Goal: Task Accomplishment & Management: Use online tool/utility

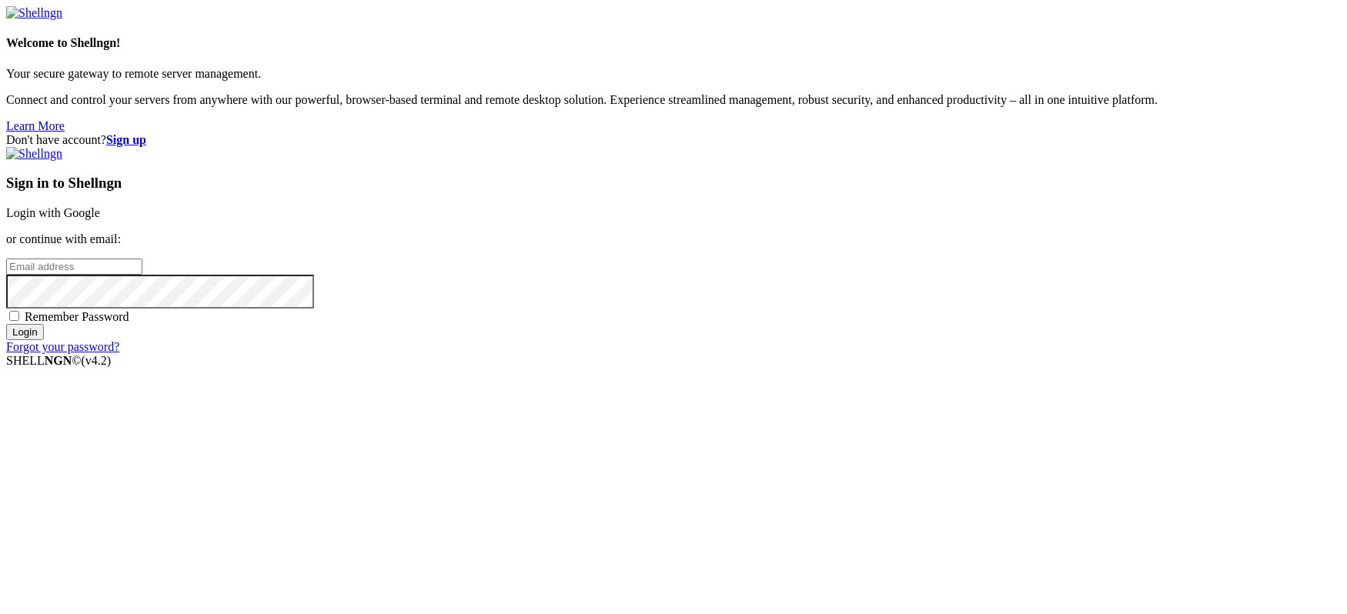
click at [100, 212] on link "Login with Google" at bounding box center [53, 212] width 94 height 13
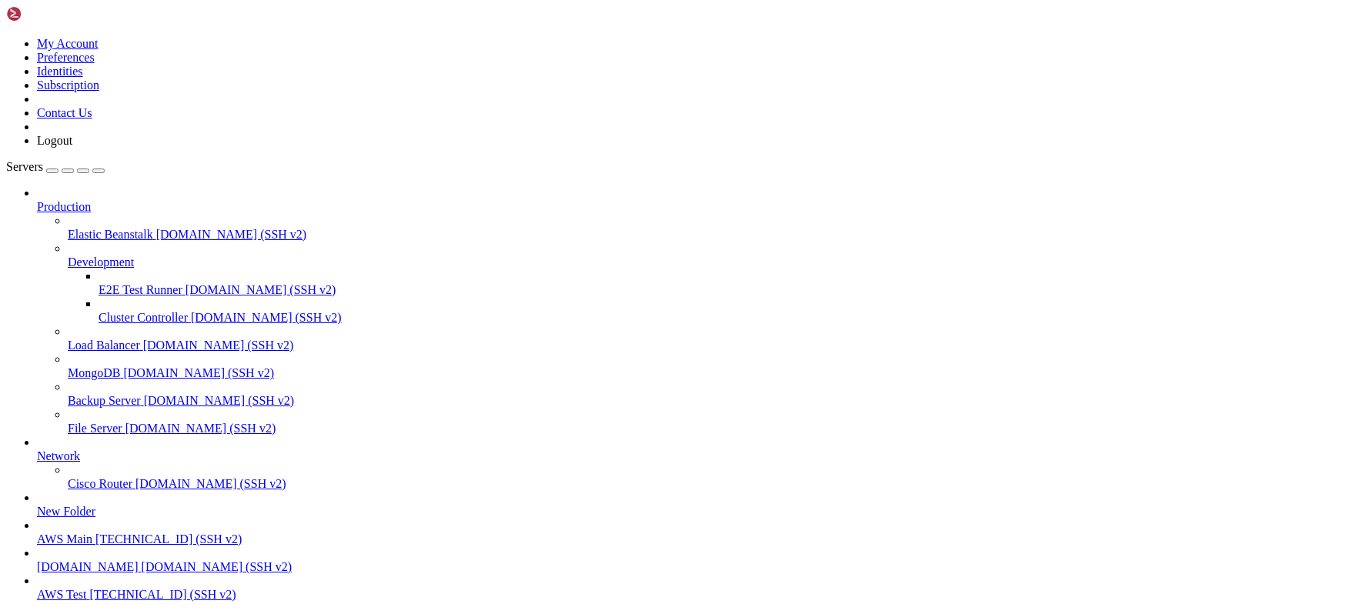
scroll to position [89, 0]
click at [142, 560] on span "[DOMAIN_NAME] (SSH v2)" at bounding box center [217, 566] width 151 height 13
drag, startPoint x: 132, startPoint y: 541, endPoint x: 142, endPoint y: 540, distance: 9.4
click at [142, 560] on span "[DOMAIN_NAME] (SSH v2)" at bounding box center [217, 566] width 151 height 13
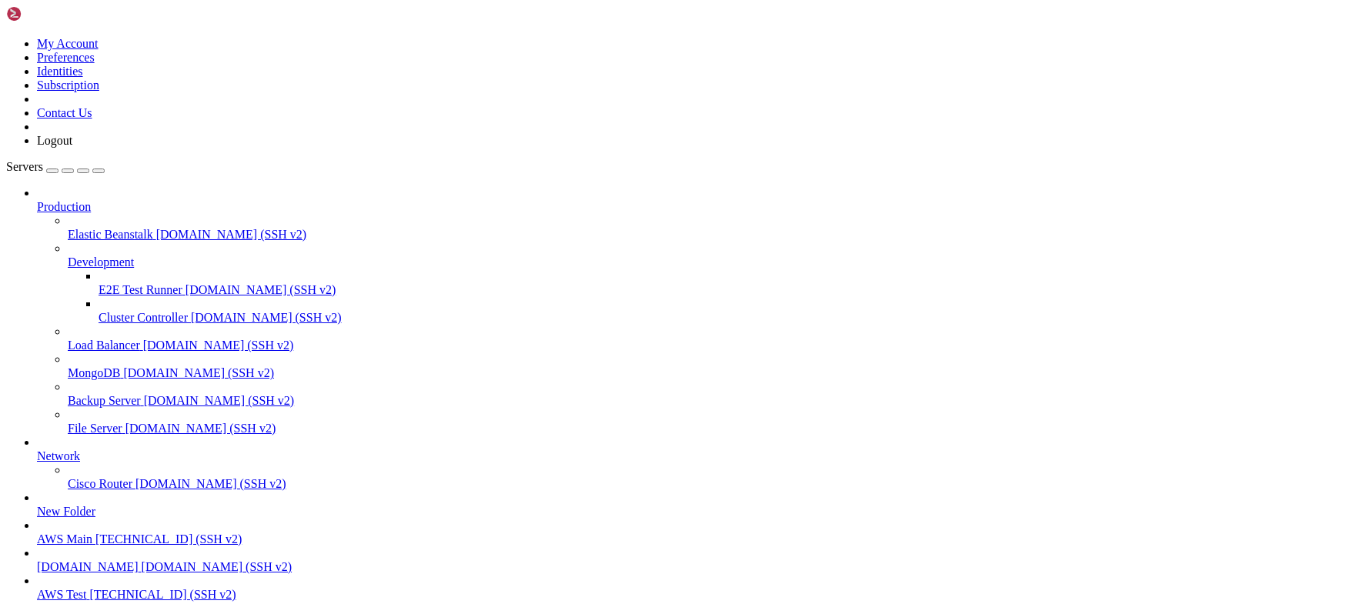
scroll to position [231, 0]
type input "/home/ubuntu/HotWalletBot/screenshots"
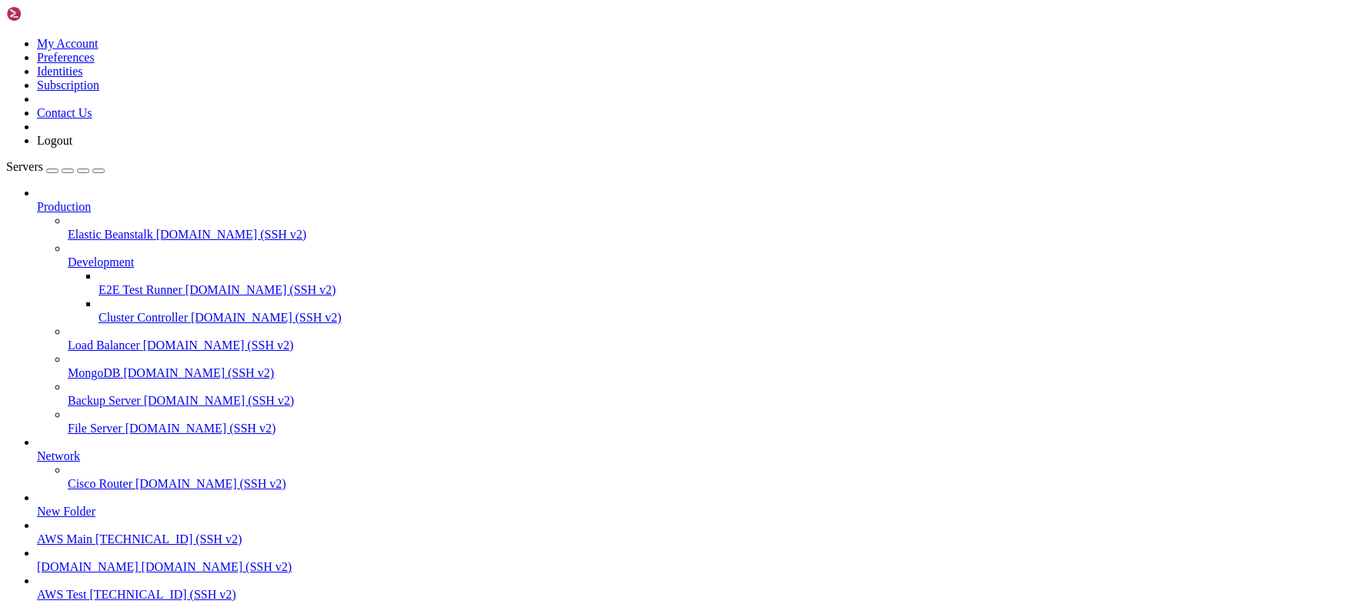
drag, startPoint x: 1149, startPoint y: 55, endPoint x: 848, endPoint y: 102, distance: 304.8
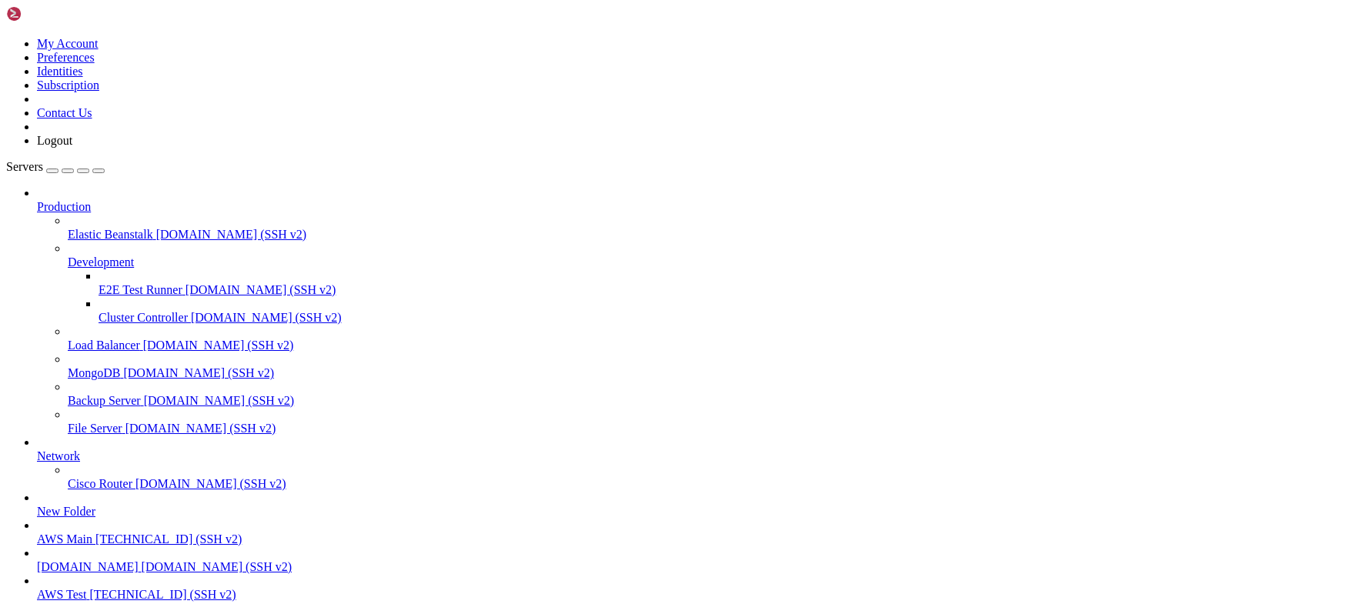
scroll to position [2177, 0]
drag, startPoint x: 286, startPoint y: 1426, endPoint x: 382, endPoint y: 1424, distance: 96.2
copy x-row "pm2 logs HOT:Phil"
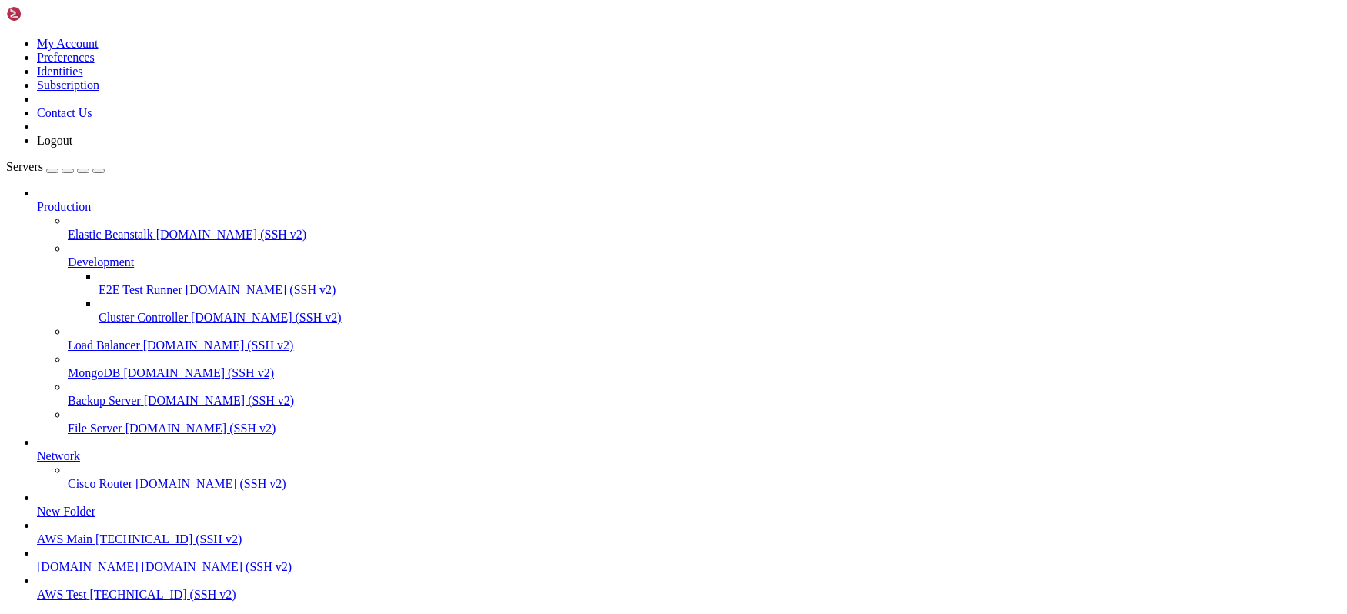
scroll to position [21340, 0]
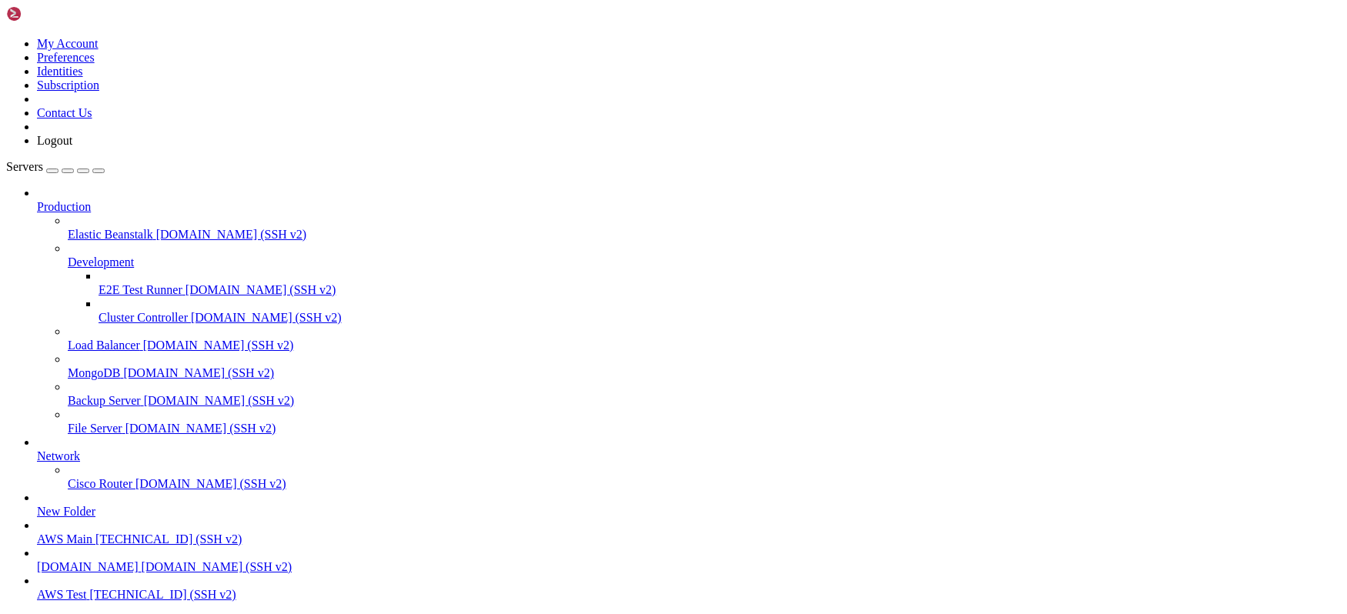
type input "/home/ubuntu/screenshots/HOT:Jerry"
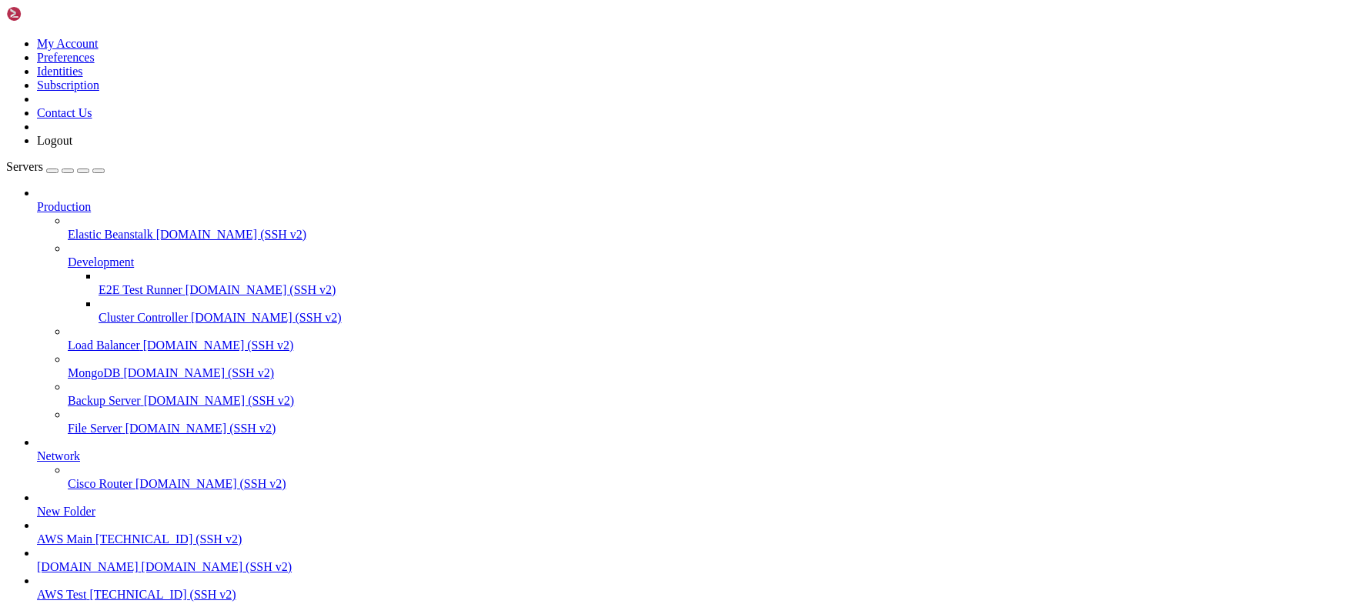
scroll to position [23657, 0]
drag, startPoint x: 286, startPoint y: 1398, endPoint x: 380, endPoint y: 1398, distance: 93.9
copy x-row "pm2 logs HOT:Phil"
drag, startPoint x: 274, startPoint y: 1430, endPoint x: 279, endPoint y: 1423, distance: 8.3
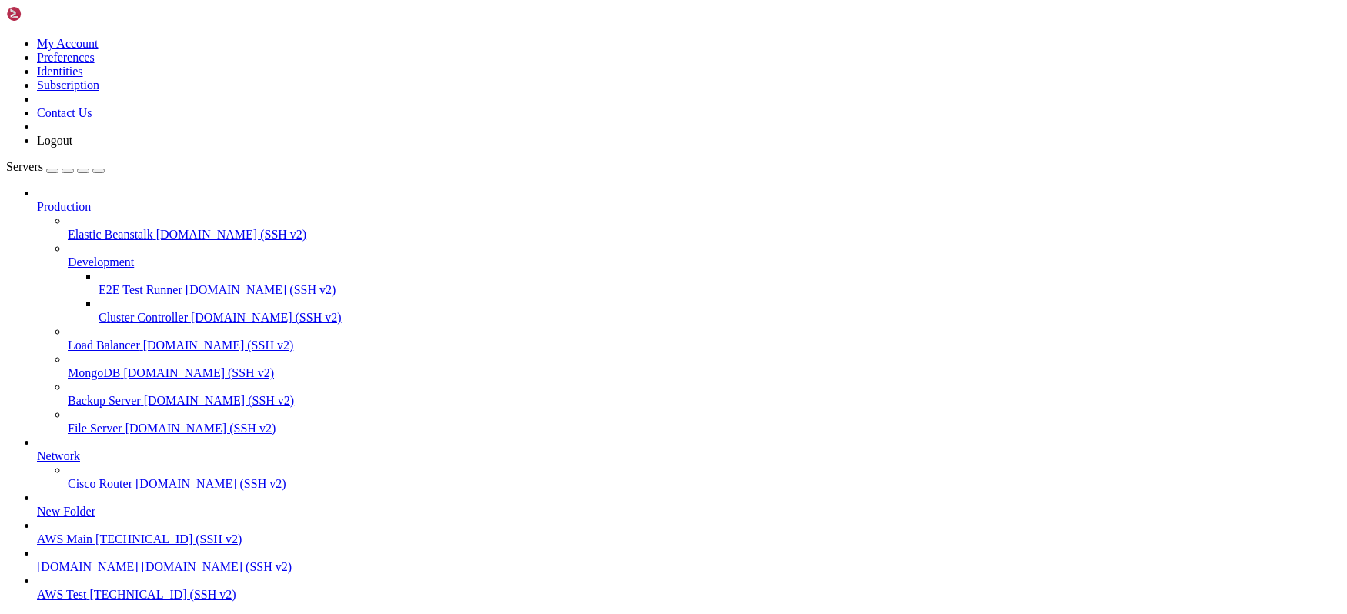
drag, startPoint x: 254, startPoint y: 400, endPoint x: 336, endPoint y: 386, distance: 82.8
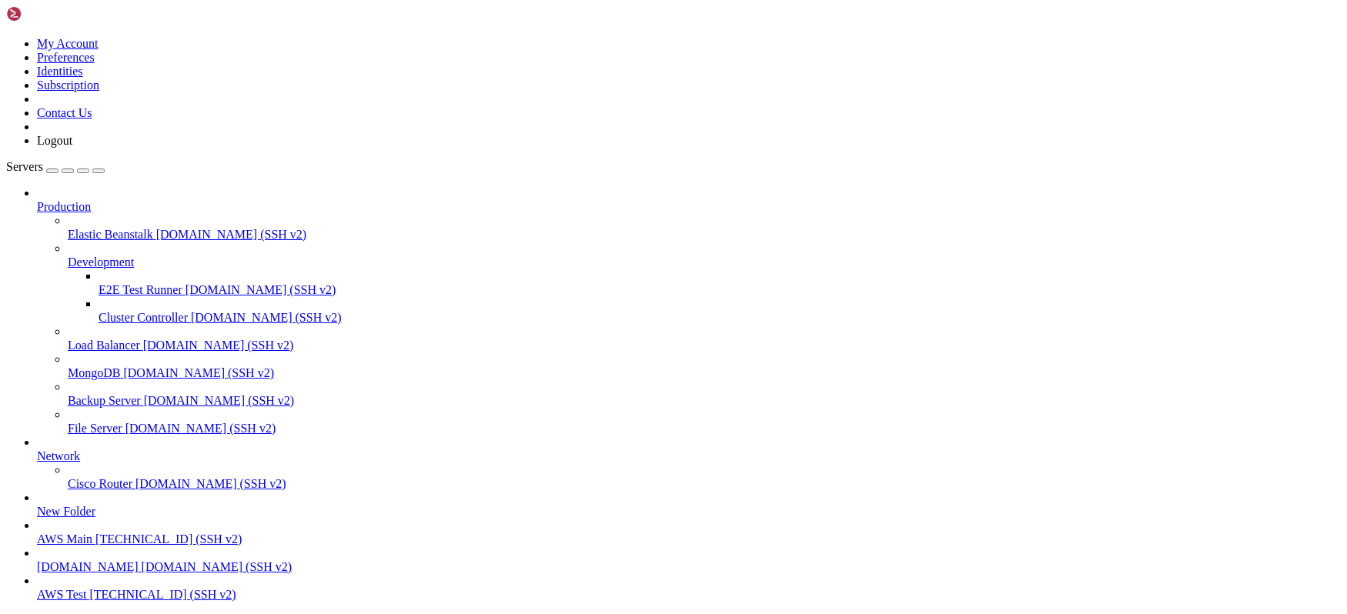
type input "/home/ubuntu/HotWalletBot/games"
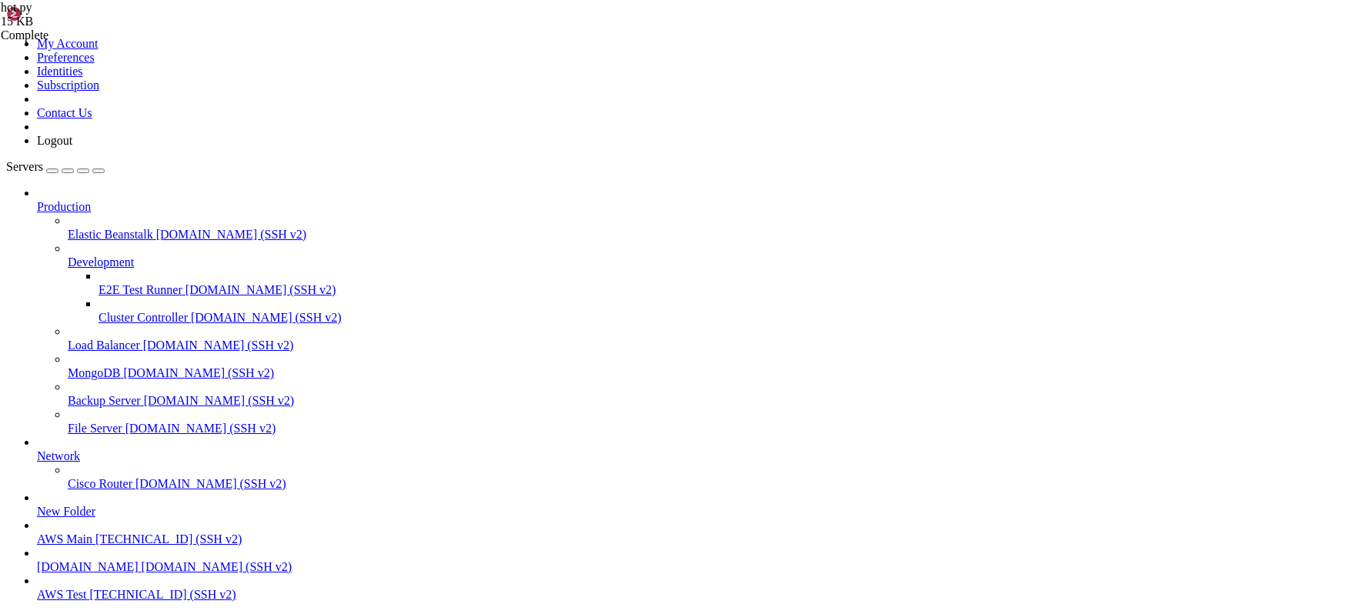
type textarea "super().__init__()"
paste textarea
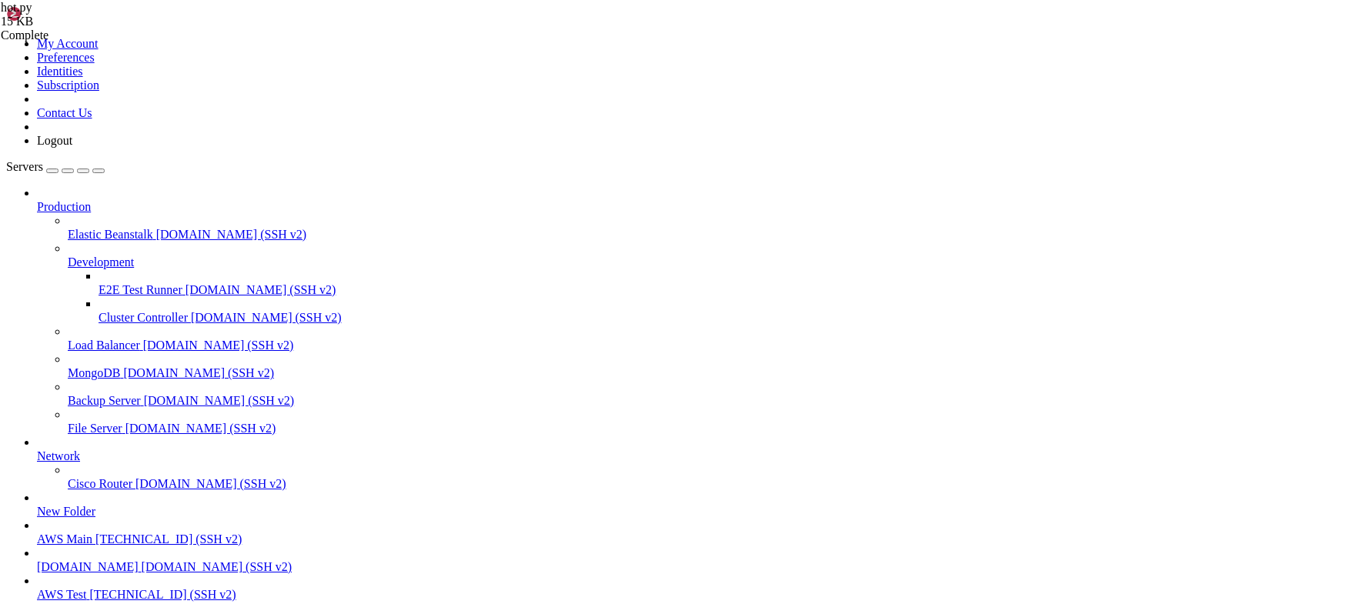
drag, startPoint x: 423, startPoint y: 173, endPoint x: 291, endPoint y: 172, distance: 131.7
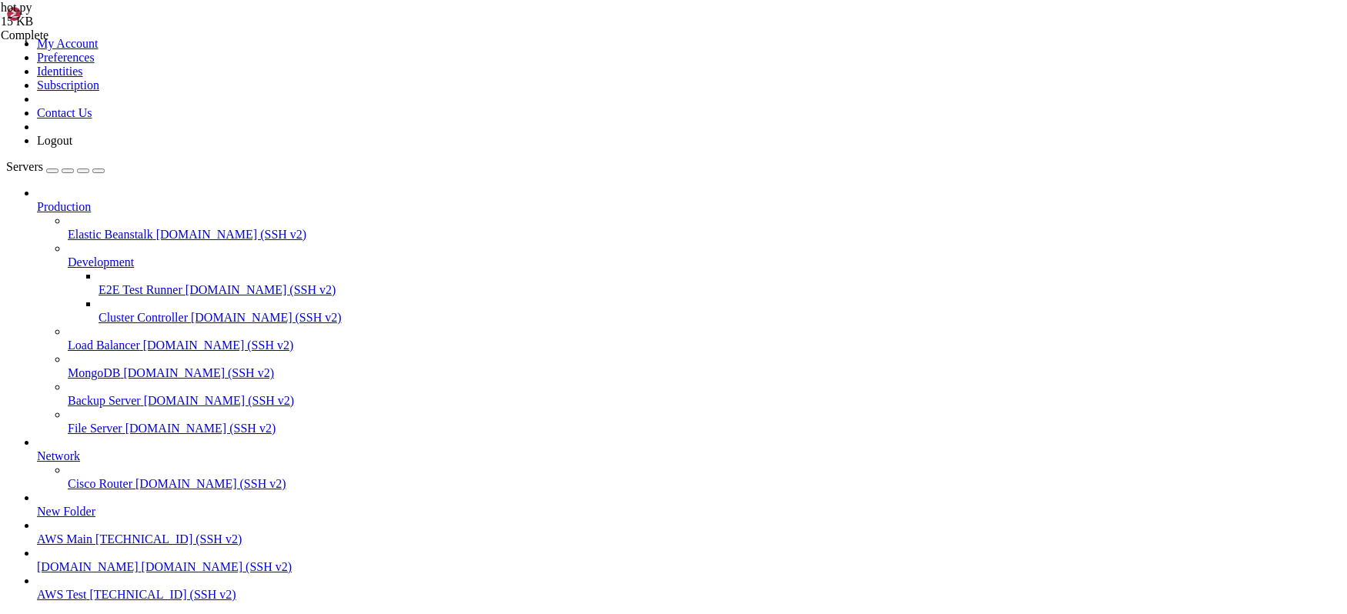
scroll to position [752, 0]
drag, startPoint x: 397, startPoint y: 429, endPoint x: 426, endPoint y: 417, distance: 30.7
type textarea "xpath = "//p[text()='Add widget']""
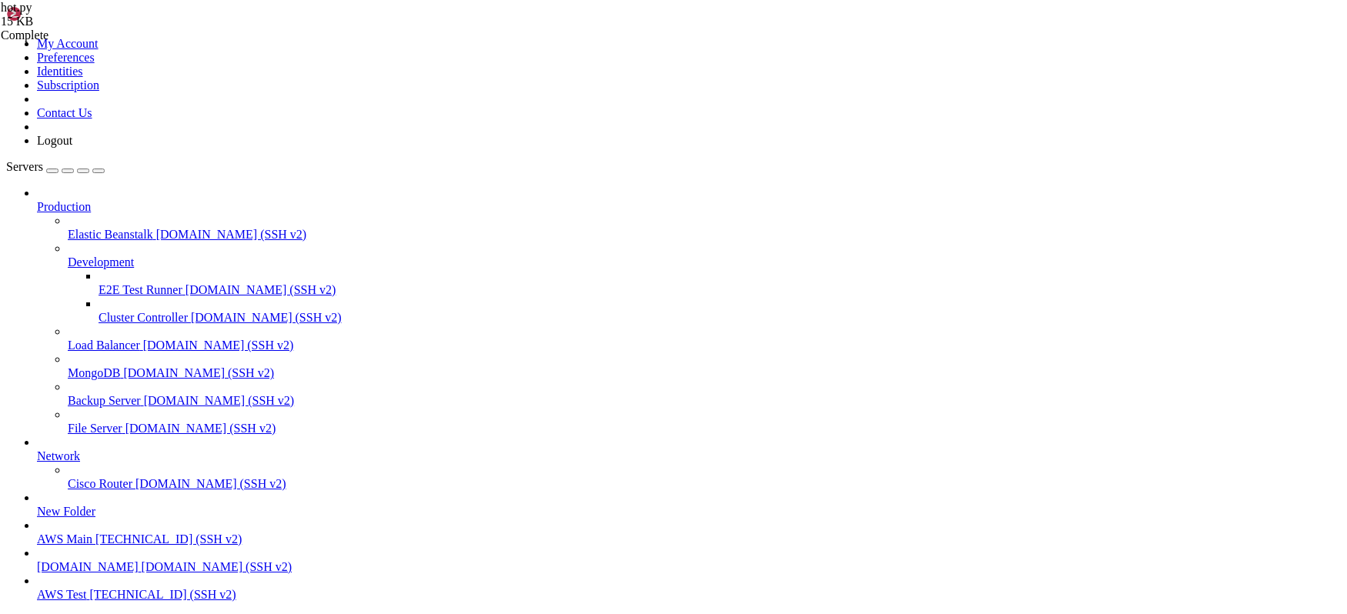
drag, startPoint x: 413, startPoint y: 413, endPoint x: 288, endPoint y: 416, distance: 124.8
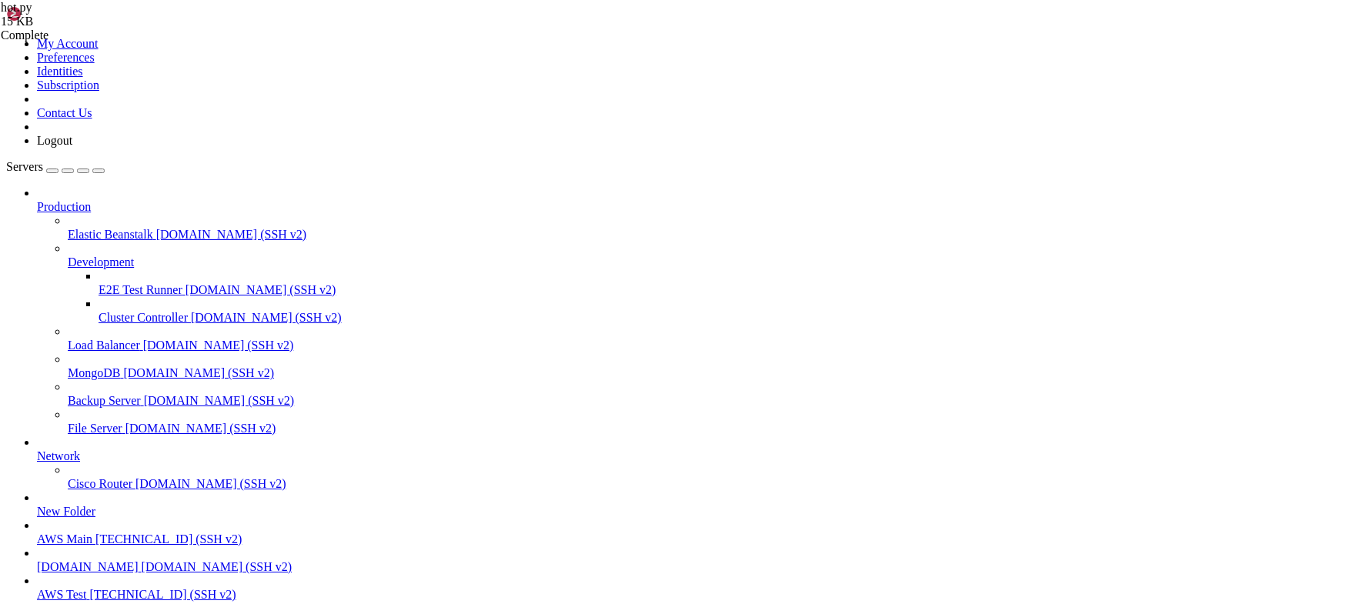
drag, startPoint x: 789, startPoint y: 413, endPoint x: 315, endPoint y: 413, distance: 474.2
paste textarea "widget_and_open_storage(self"
drag, startPoint x: 392, startPoint y: 421, endPoint x: 291, endPoint y: 414, distance: 101.1
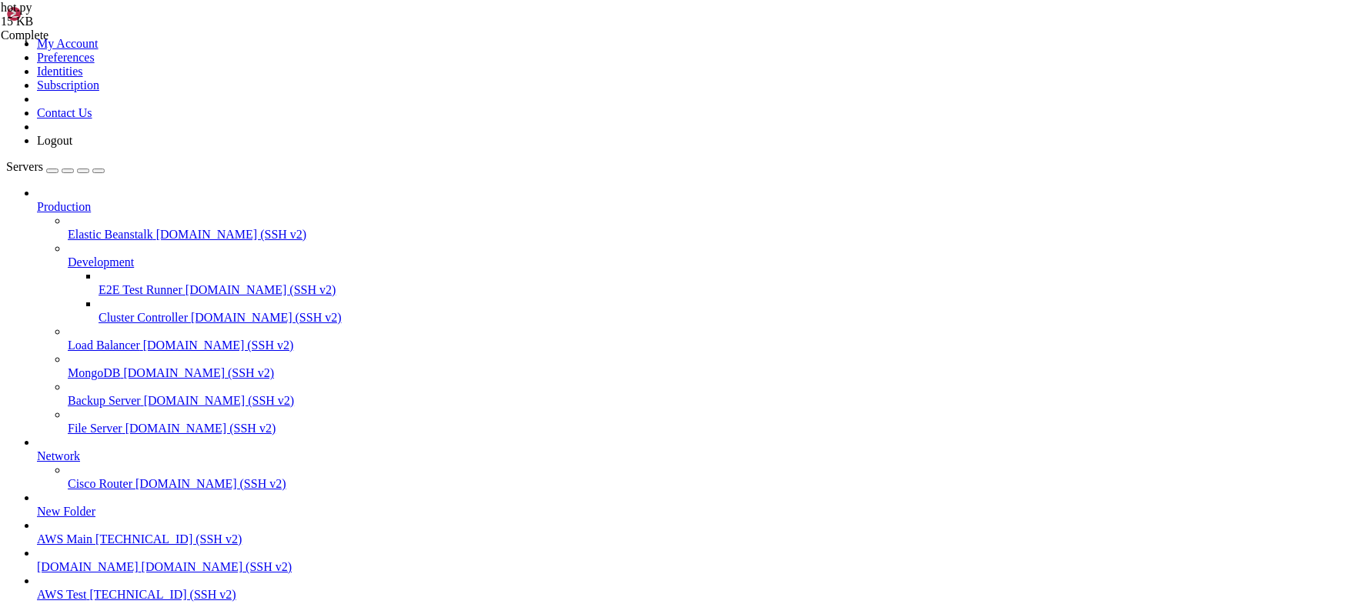
type textarea "self.widget_and_open_storage(self self.increase_step()"
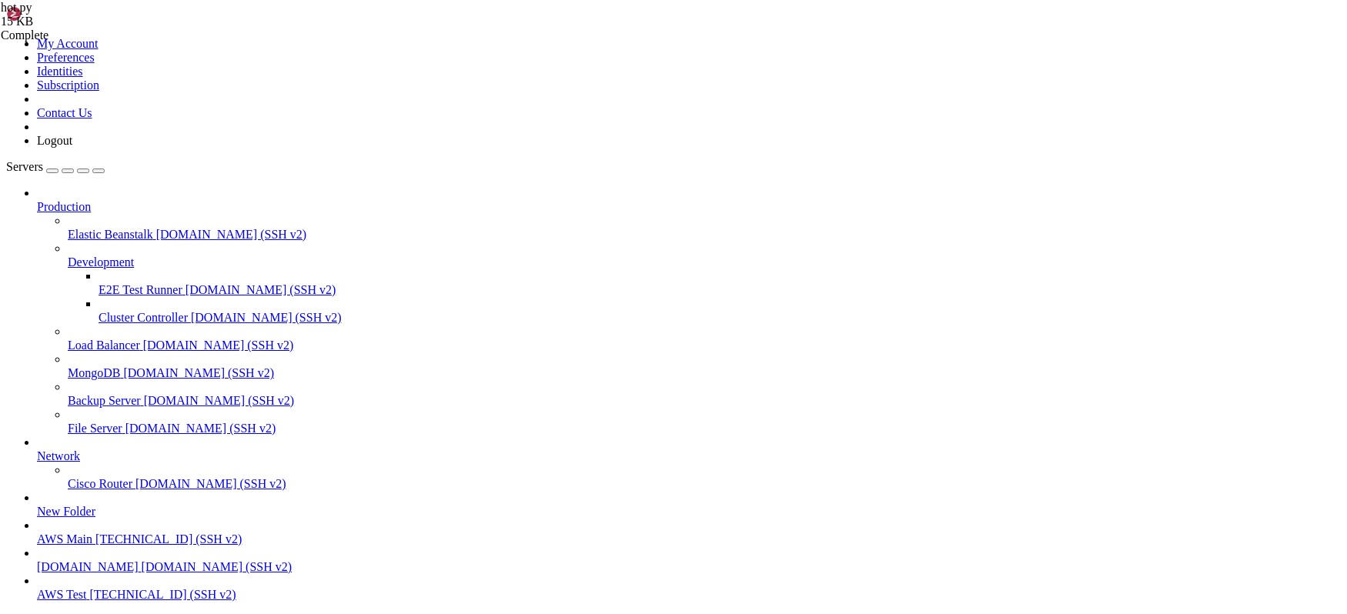
scroll to position [0, 15]
drag, startPoint x: 373, startPoint y: 330, endPoint x: 288, endPoint y: 325, distance: 84.9
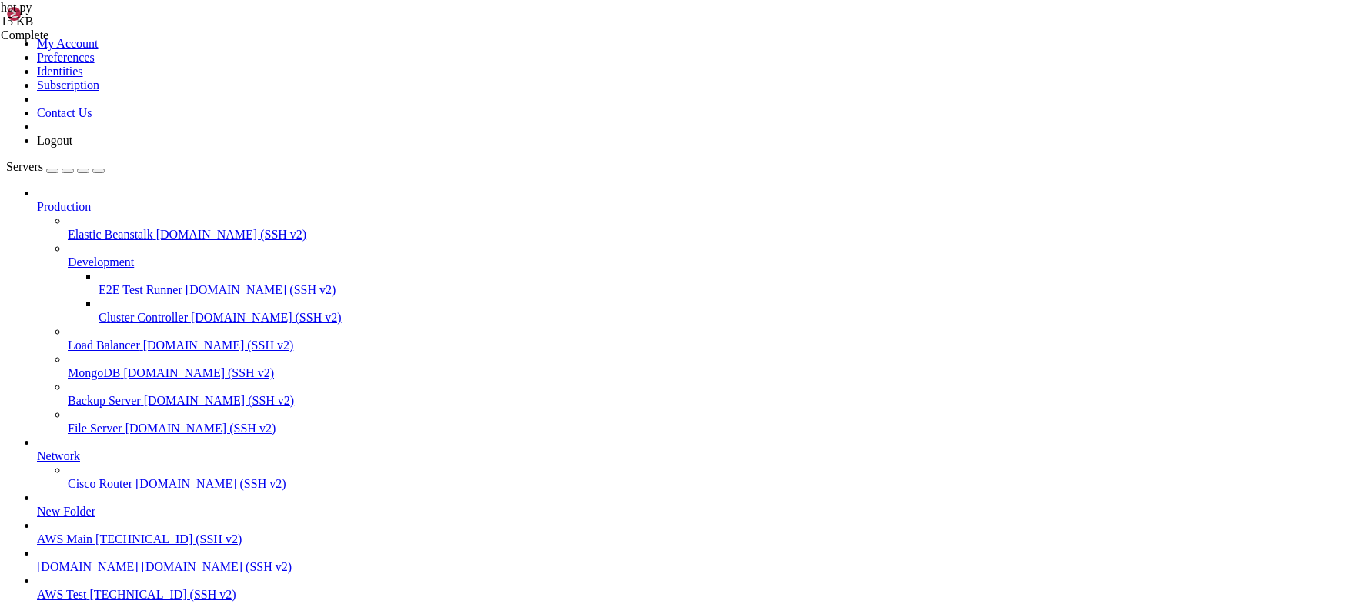
drag, startPoint x: 393, startPoint y: 330, endPoint x: 296, endPoint y: 322, distance: 97.4
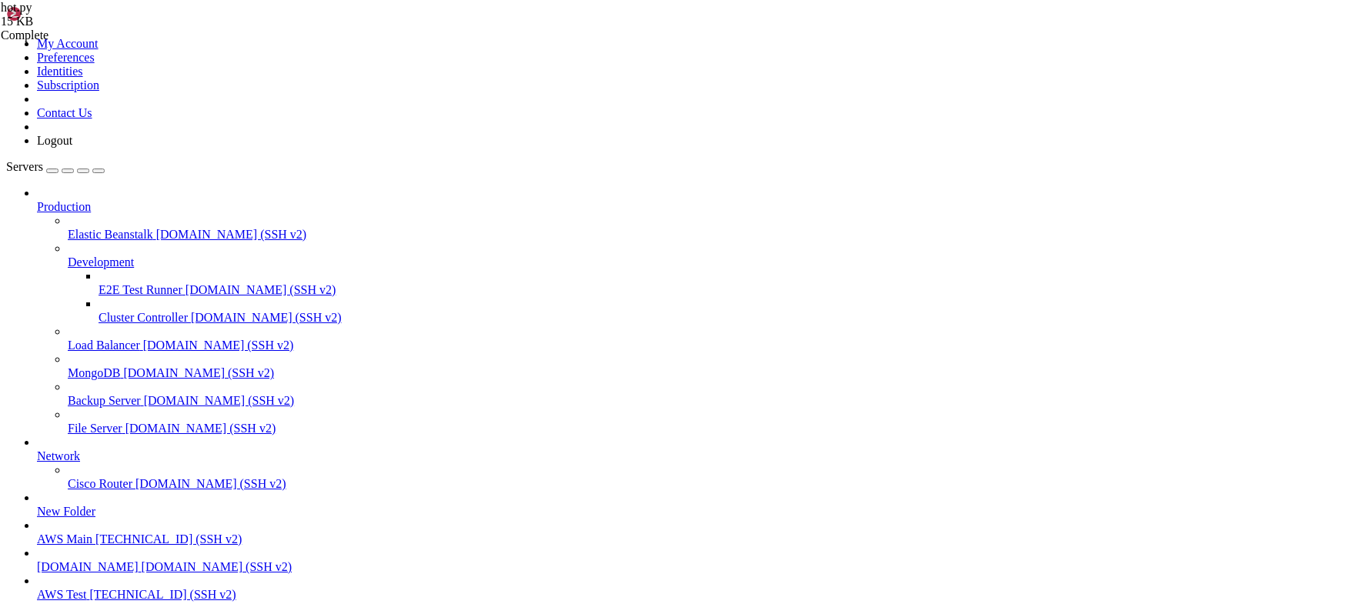
drag, startPoint x: 368, startPoint y: 241, endPoint x: 271, endPoint y: 221, distance: 99.0
paste textarea "self.increase_step("
type textarea "self.increase_step()"
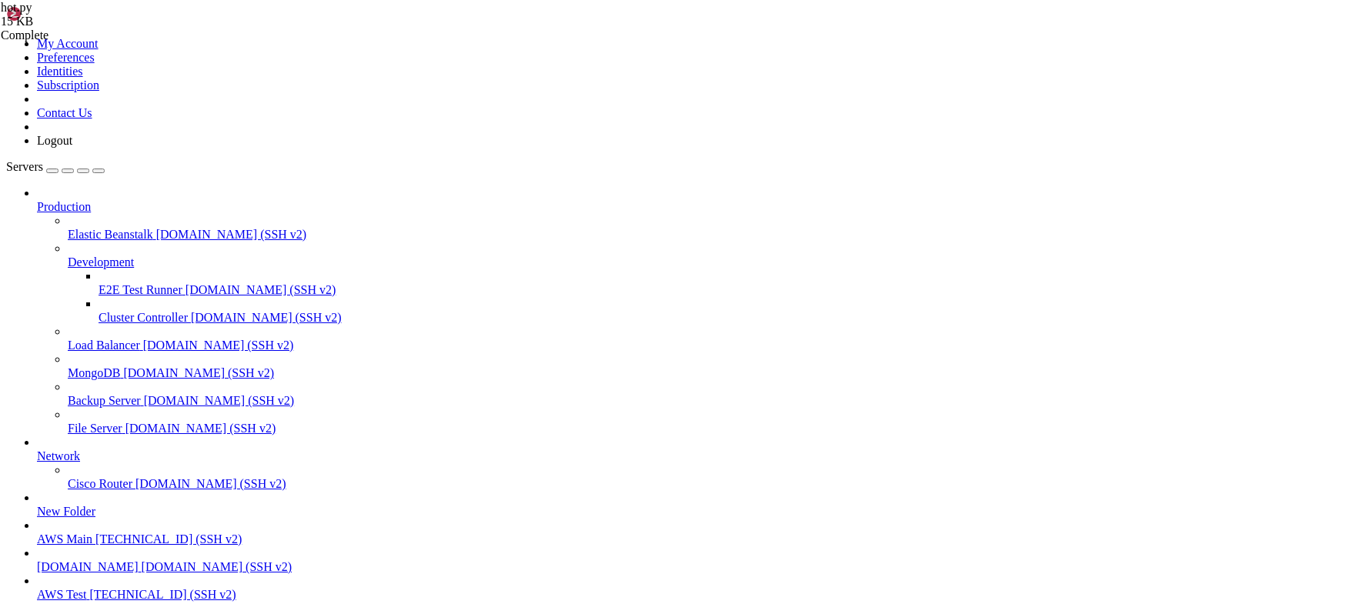
scroll to position [383, 0]
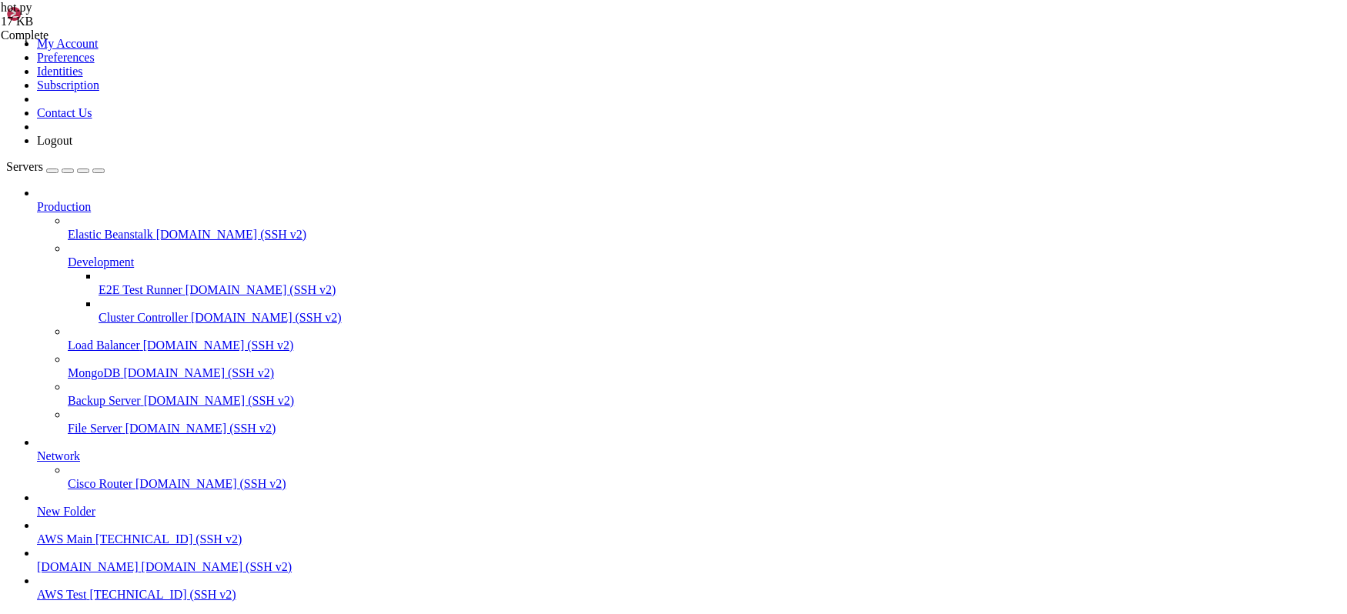
drag, startPoint x: 284, startPoint y: 1427, endPoint x: 376, endPoint y: 1426, distance: 92.4
copy x-row "pm2 logs HOT:Phil"
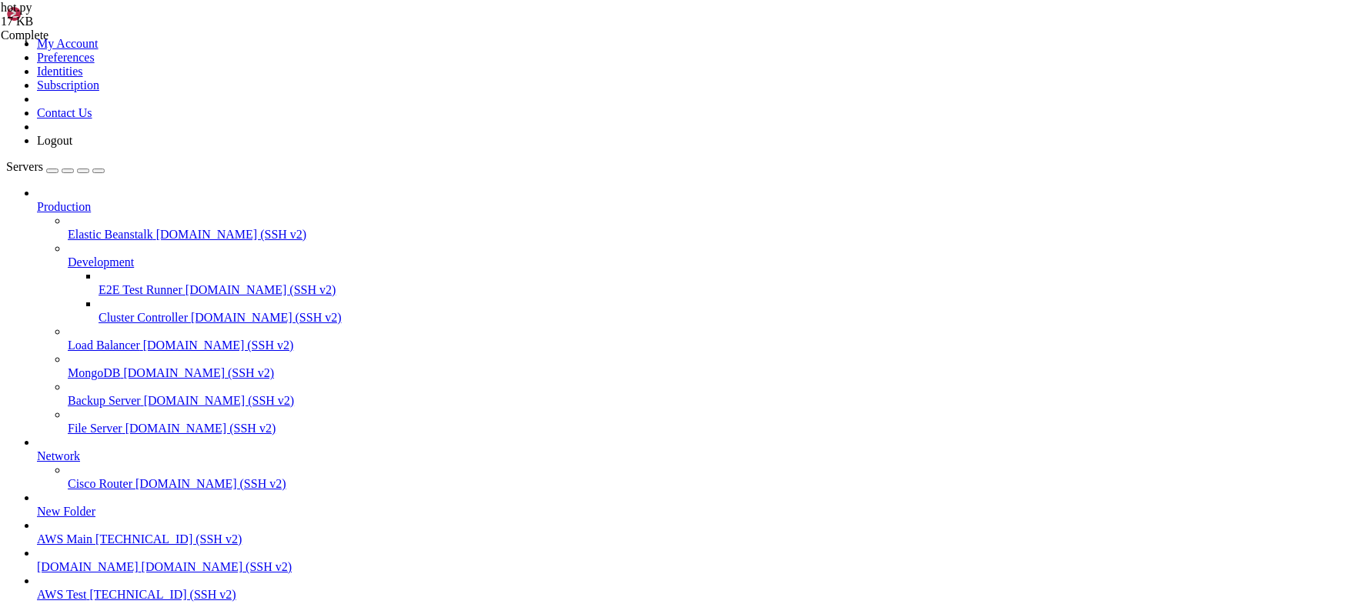
scroll to position [30113, 0]
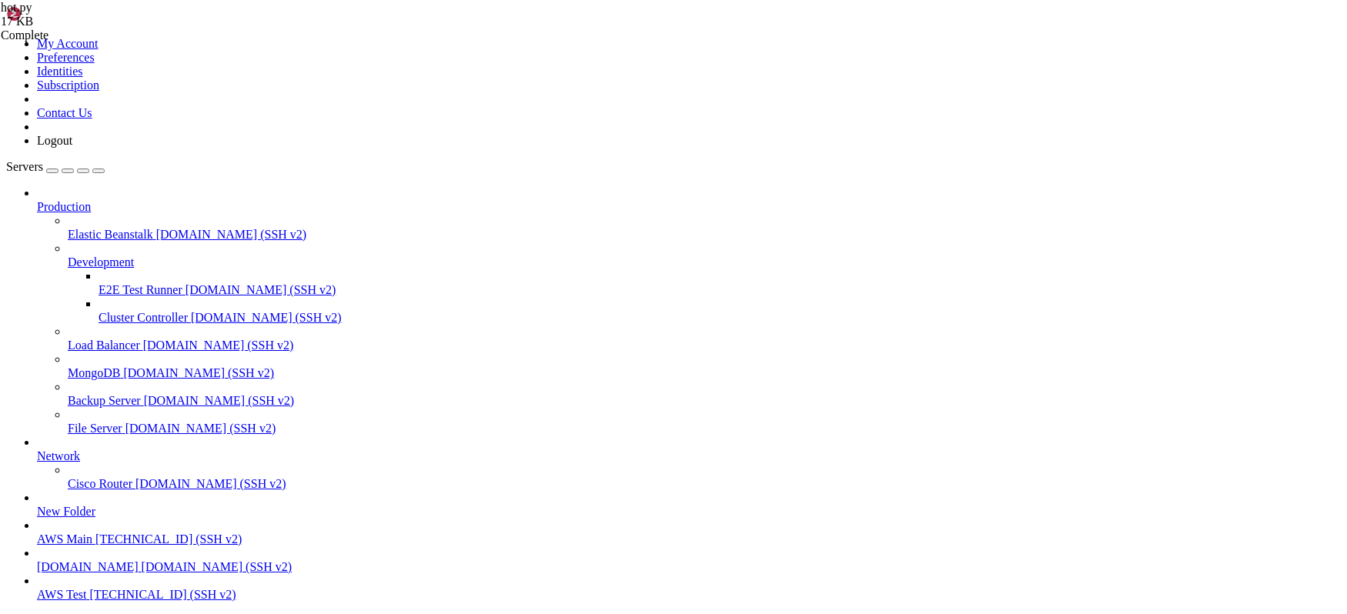
type input "/home/ubuntu/HotWalletBot/screenshots/HOT:Phil"
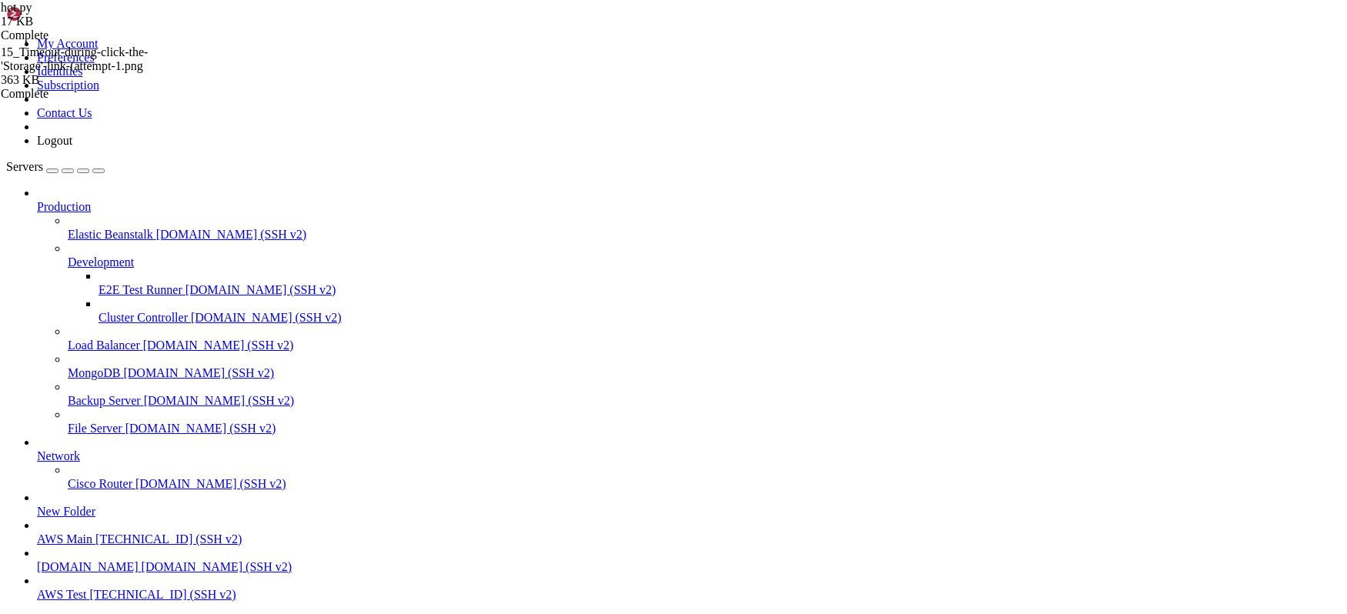
drag, startPoint x: 474, startPoint y: 1140, endPoint x: 483, endPoint y: 1139, distance: 9.3
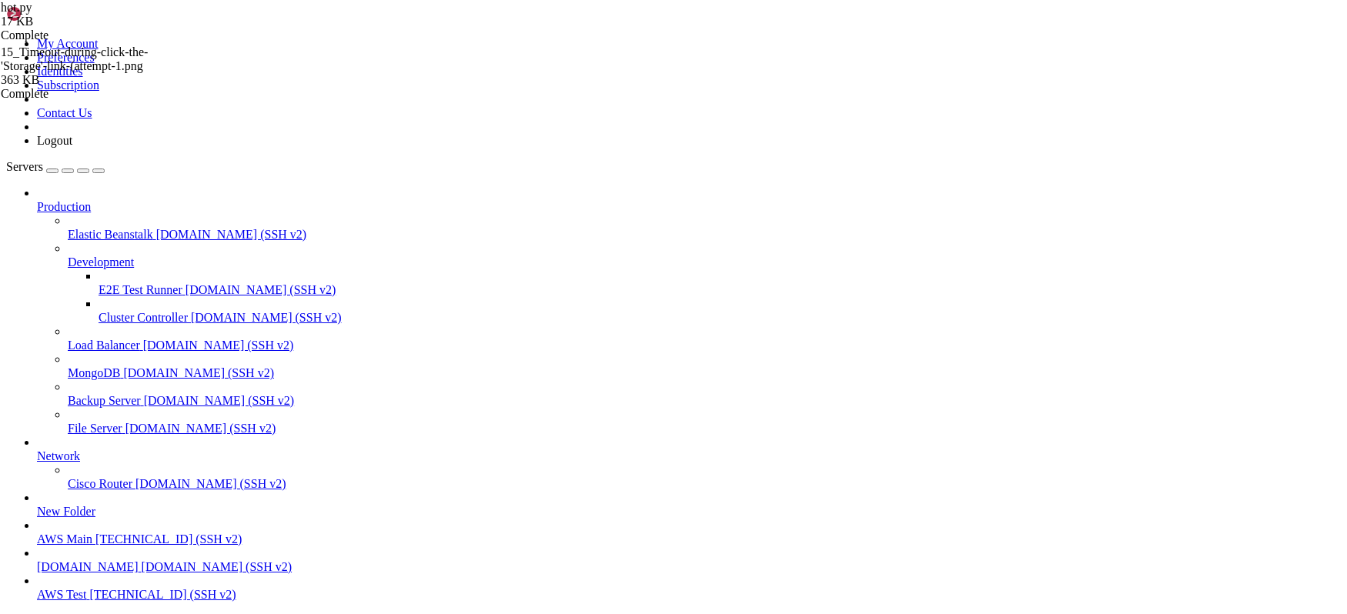
scroll to position [32786, 0]
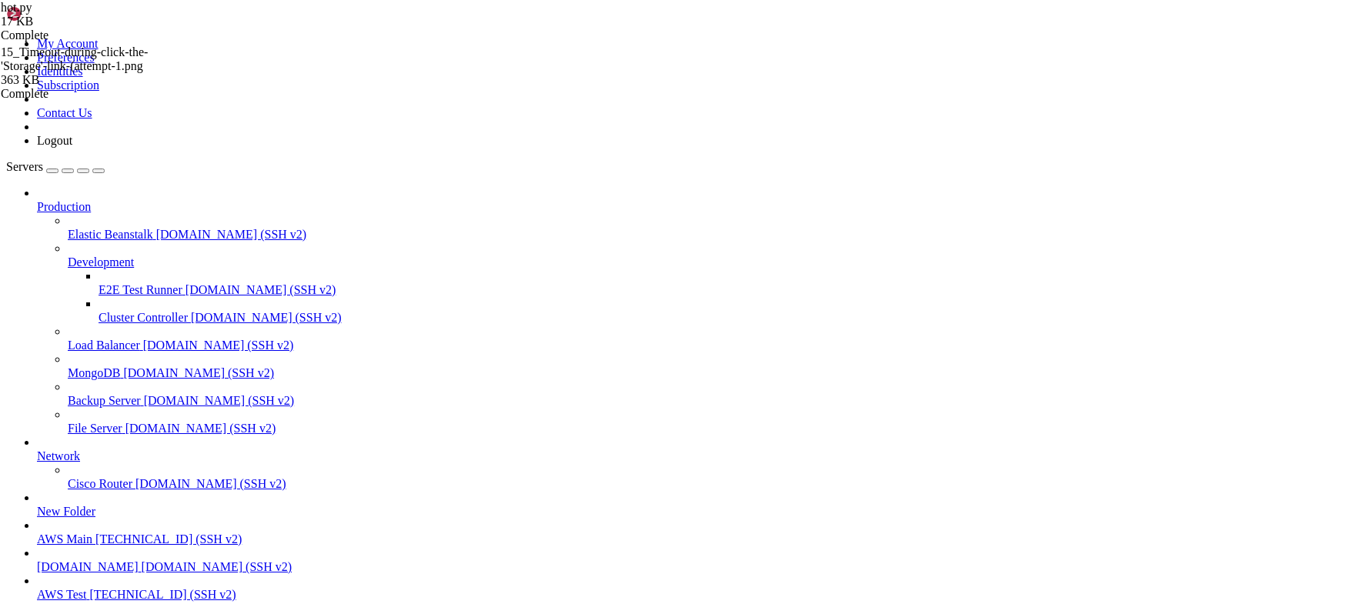
drag, startPoint x: 285, startPoint y: 1429, endPoint x: 380, endPoint y: 1427, distance: 94.7
copy x-row "pm2 logs HOT:Phil"
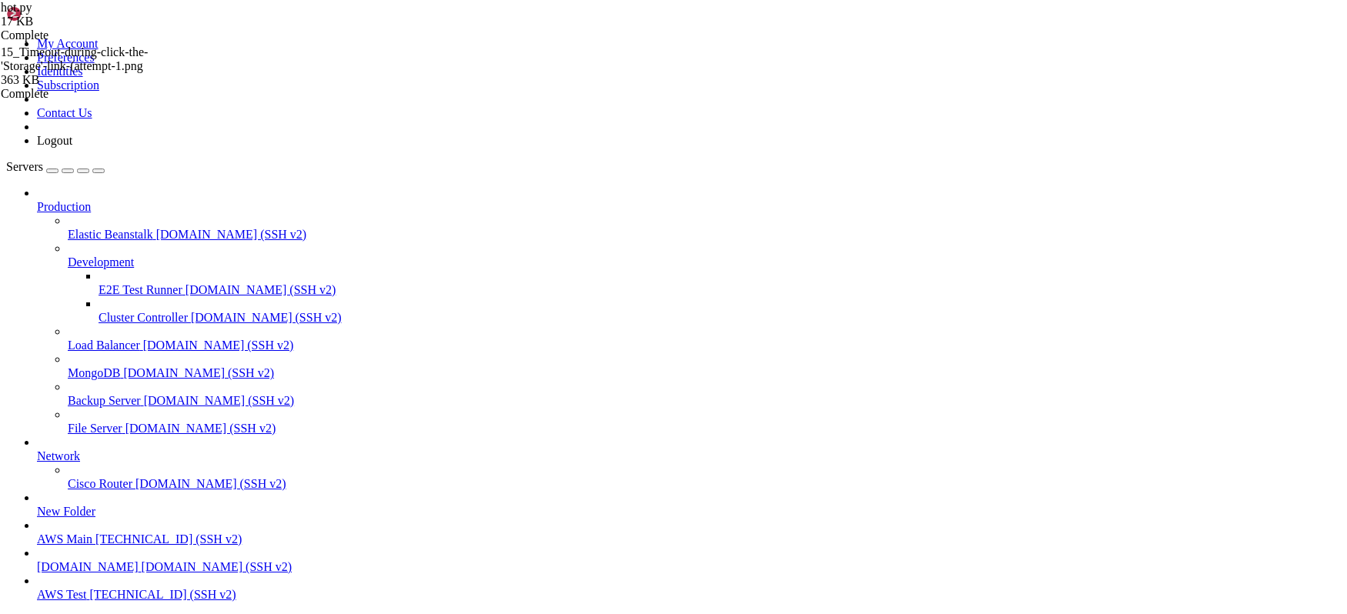
scroll to position [36903, 0]
drag, startPoint x: 286, startPoint y: 1427, endPoint x: 371, endPoint y: 1427, distance: 85.5
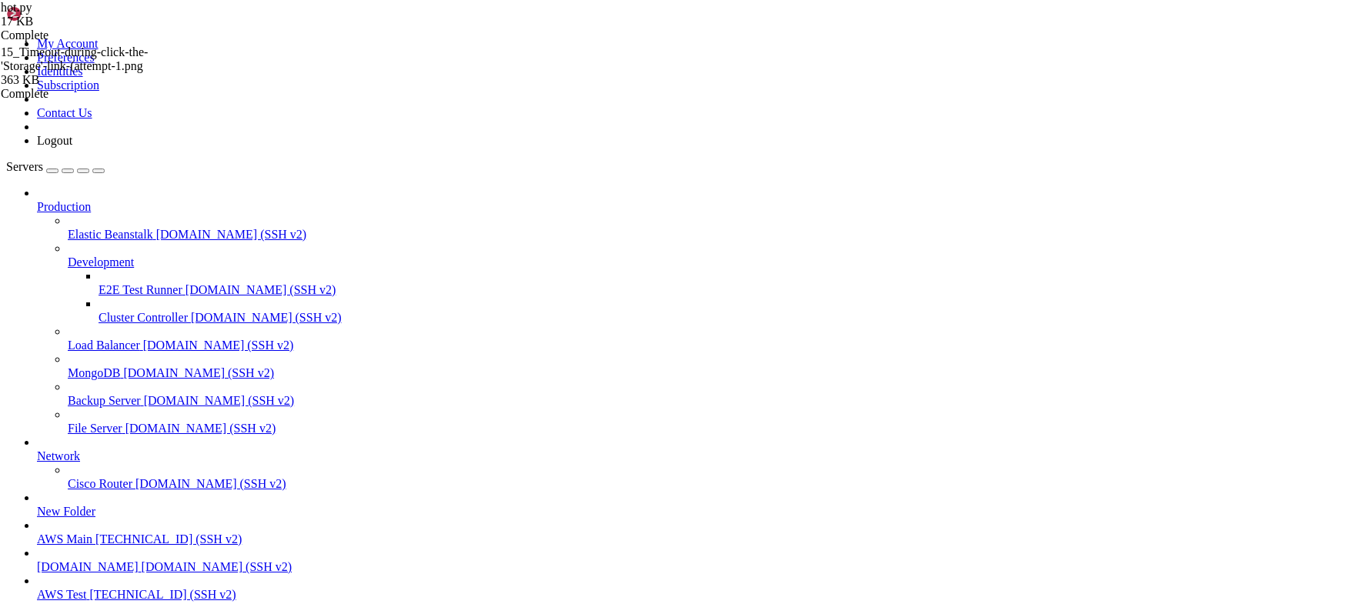
drag, startPoint x: 350, startPoint y: 1427, endPoint x: 357, endPoint y: 1430, distance: 8.3
drag, startPoint x: 380, startPoint y: 1424, endPoint x: 284, endPoint y: 1423, distance: 95.5
copy x-row "pm2 logs HOT:Phil"
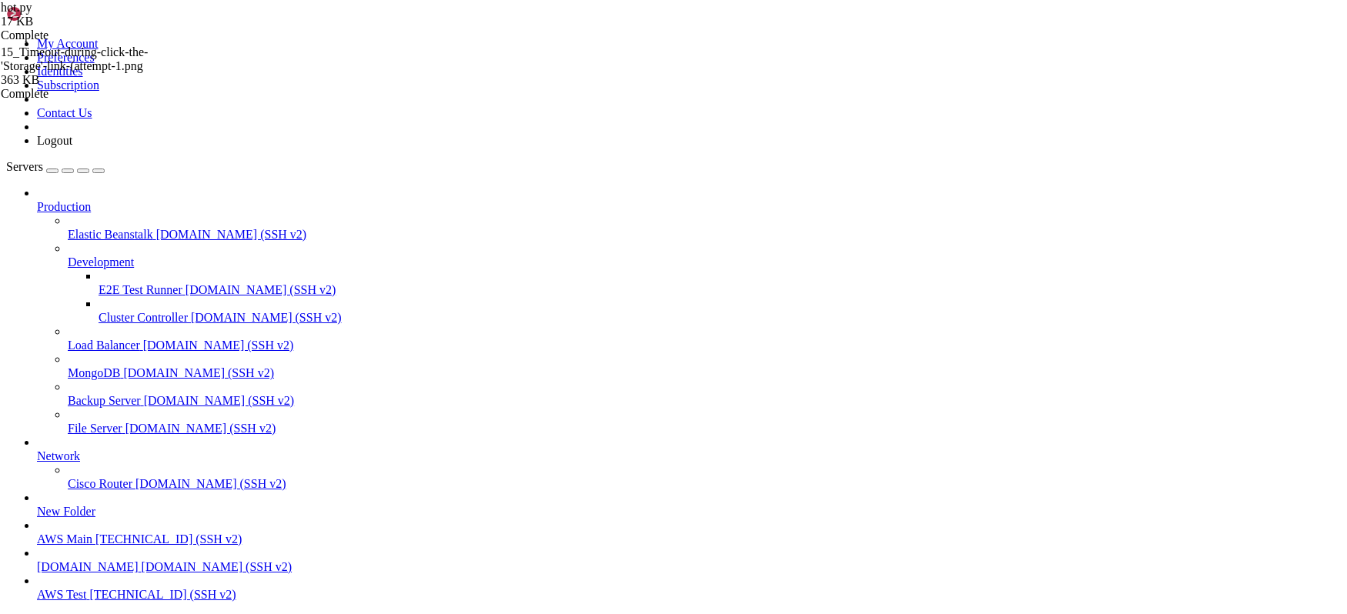
scroll to position [58826, 0]
drag, startPoint x: 285, startPoint y: 1423, endPoint x: 376, endPoint y: 1423, distance: 91.6
copy x-row "pm2 logs HOT:Phil"
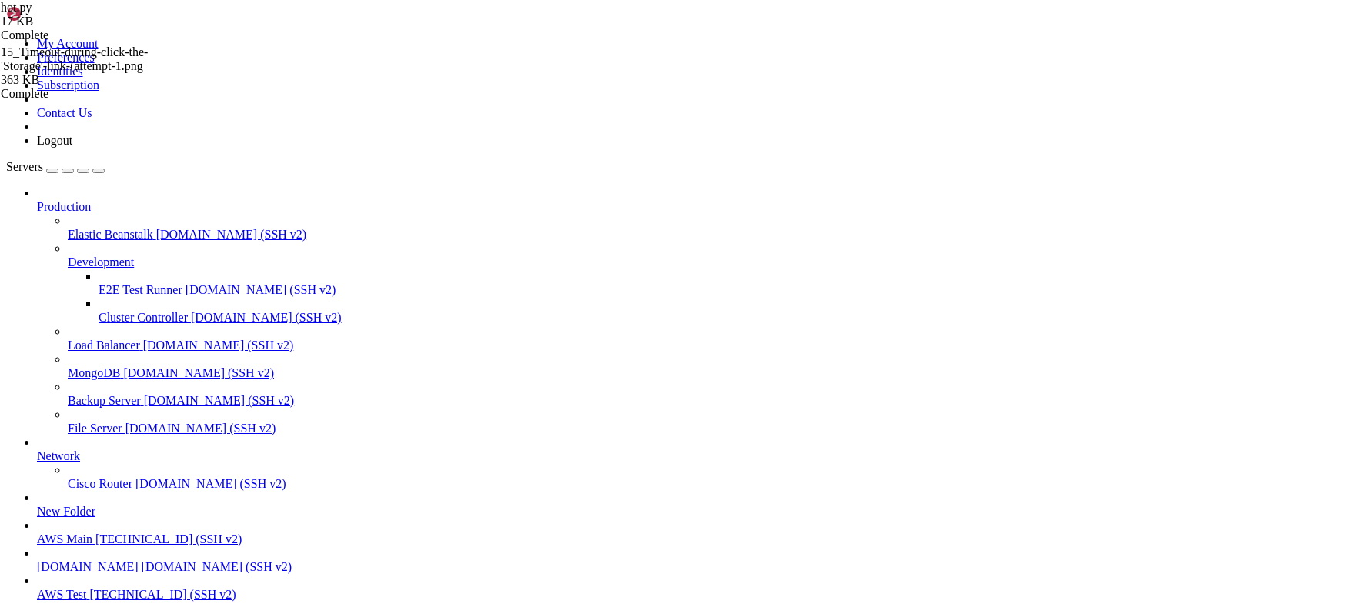
scroll to position [63794, 0]
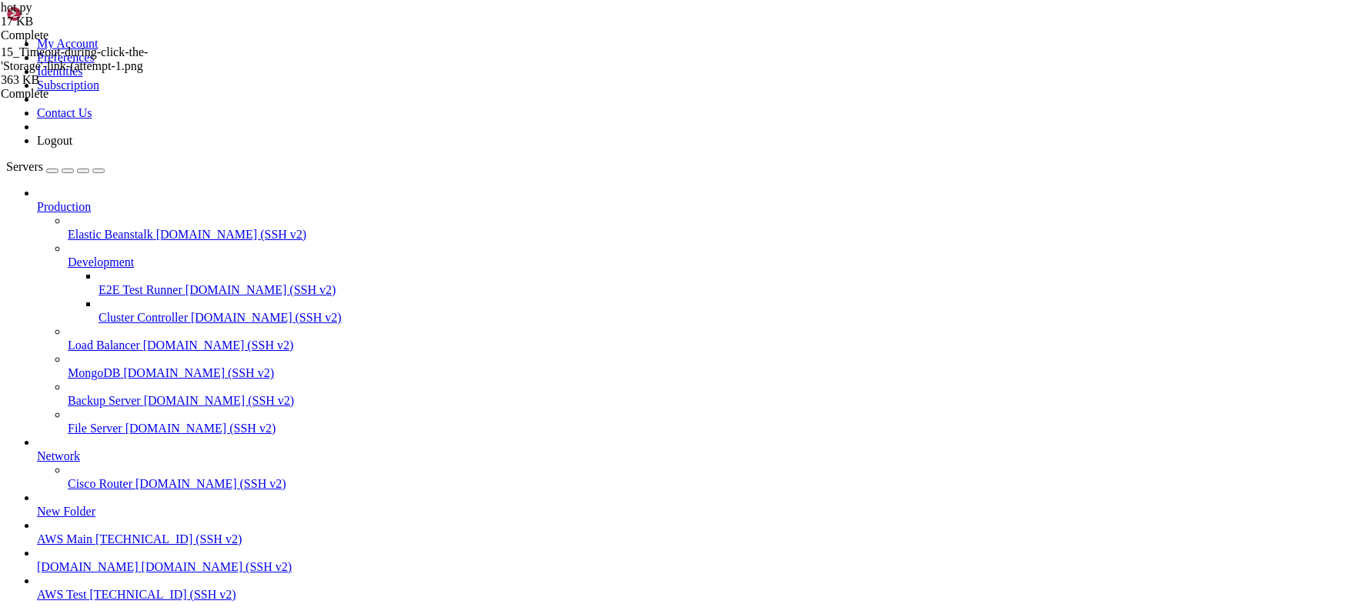
scroll to position [70142, 0]
drag, startPoint x: 283, startPoint y: 1425, endPoint x: 379, endPoint y: 1423, distance: 95.5
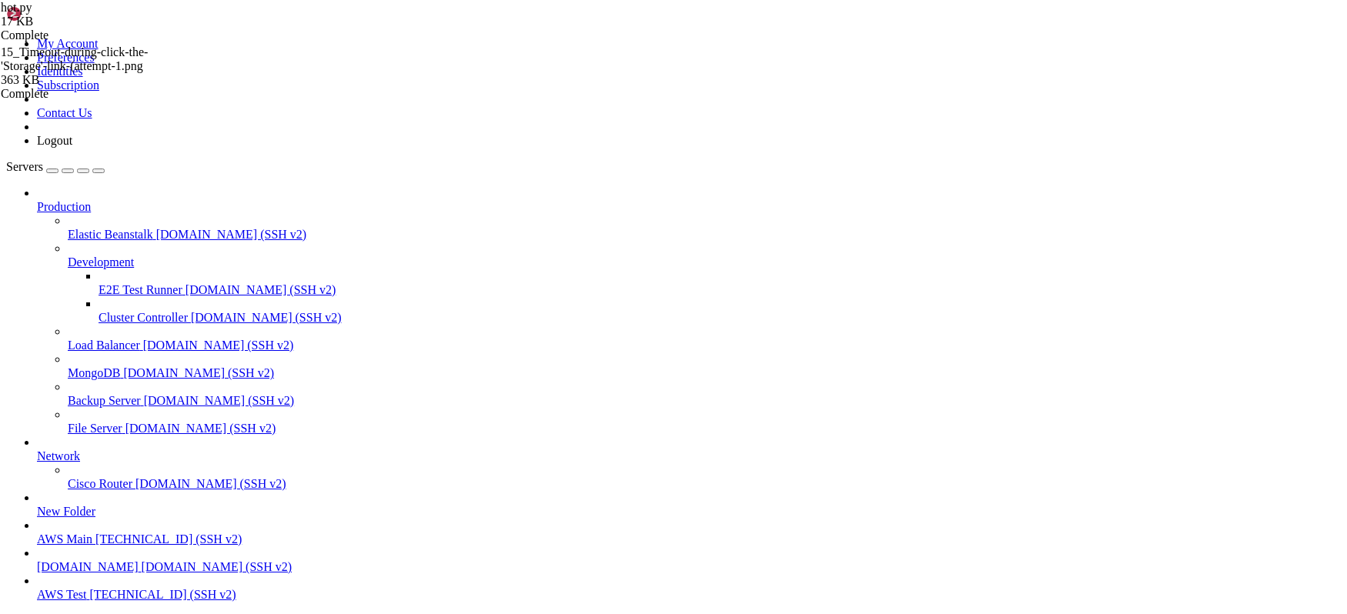
copy x-row "pm2 logs HOT:Edit"
drag, startPoint x: 153, startPoint y: 997, endPoint x: 58, endPoint y: 995, distance: 95.5
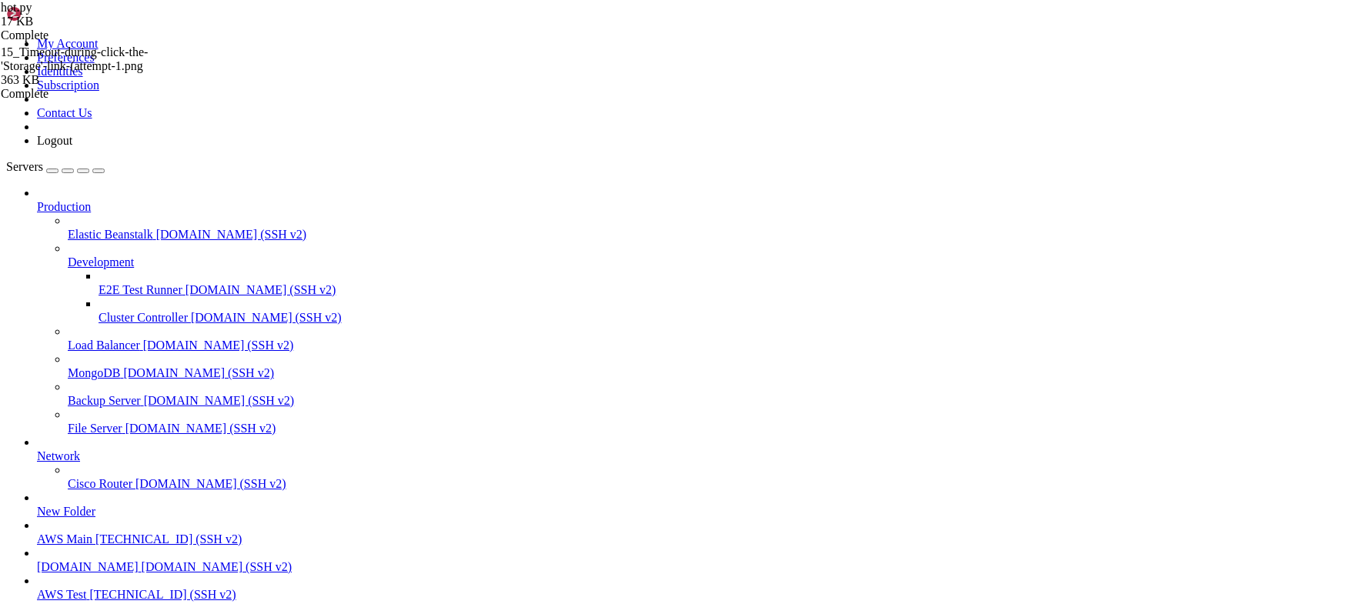
scroll to position [77892, 0]
click at [83, 560] on span "[DOMAIN_NAME]" at bounding box center [88, 566] width 102 height 13
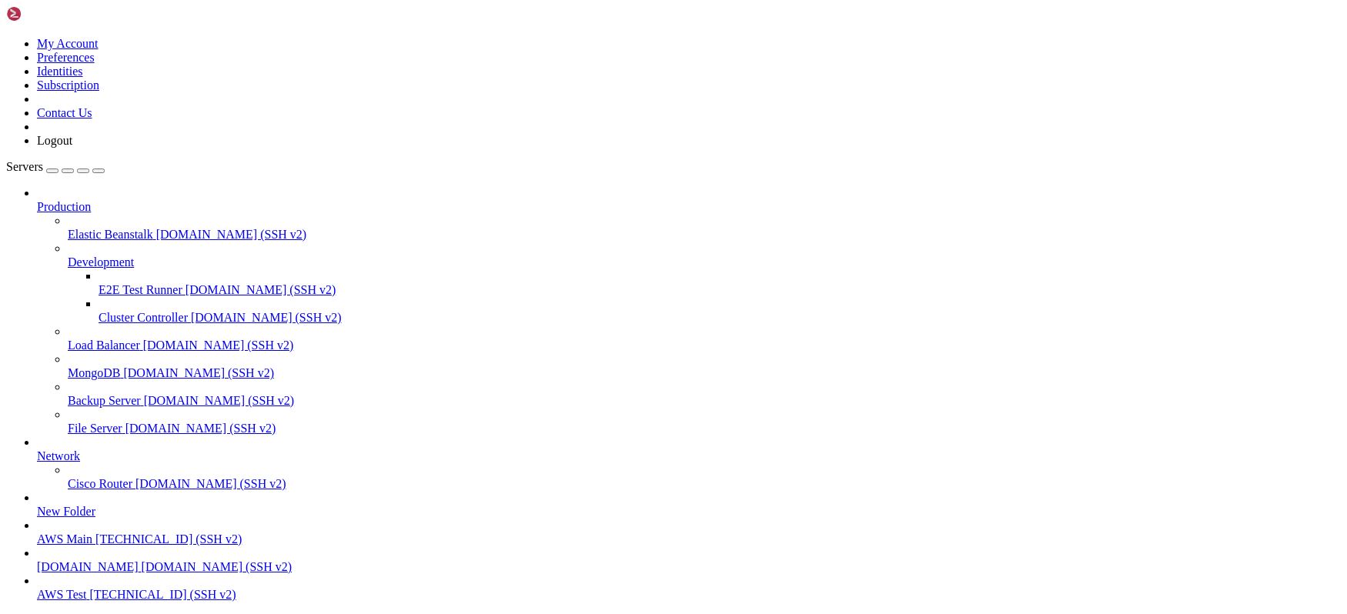
click at [83, 560] on span "[DOMAIN_NAME]" at bounding box center [88, 566] width 102 height 13
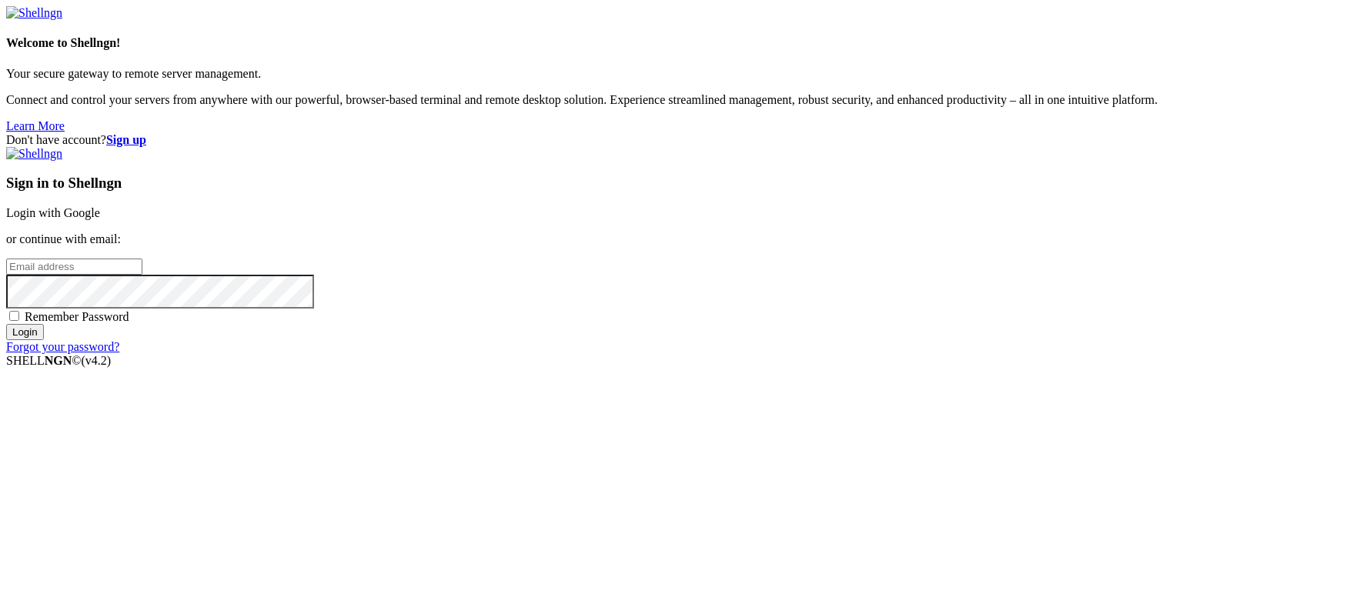
click at [100, 219] on link "Login with Google" at bounding box center [53, 212] width 94 height 13
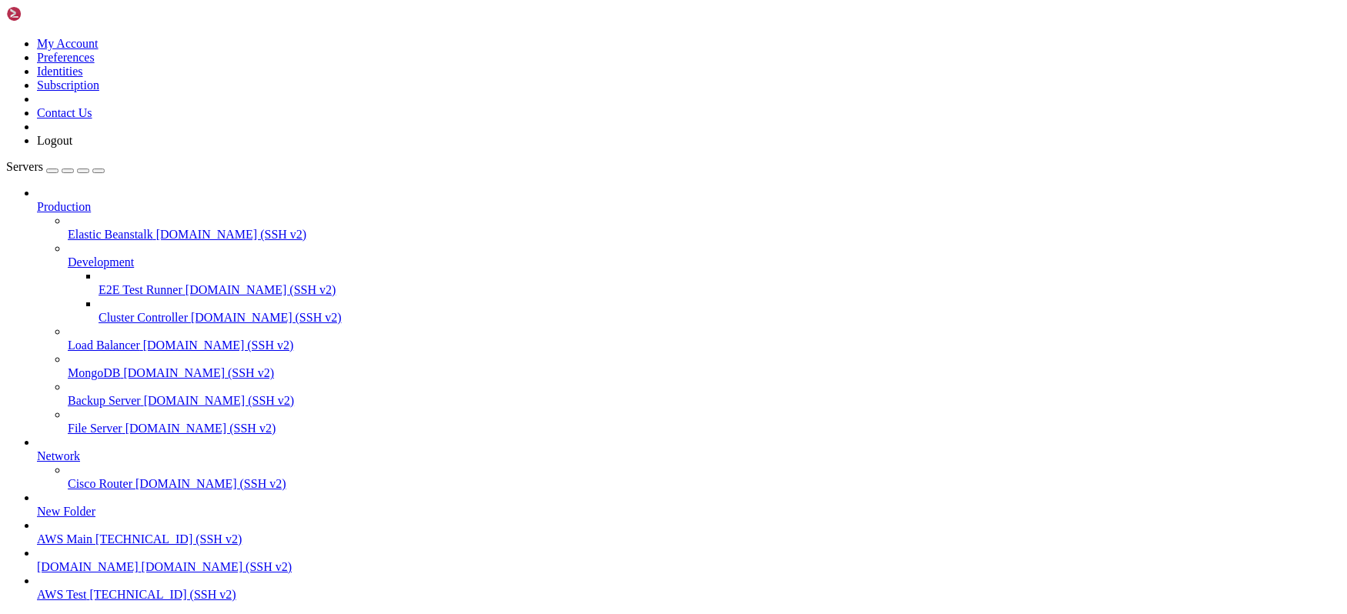
drag, startPoint x: 286, startPoint y: 1400, endPoint x: 392, endPoint y: 1401, distance: 106.3
copy x-row "pm2 logs XNODE:Phil"
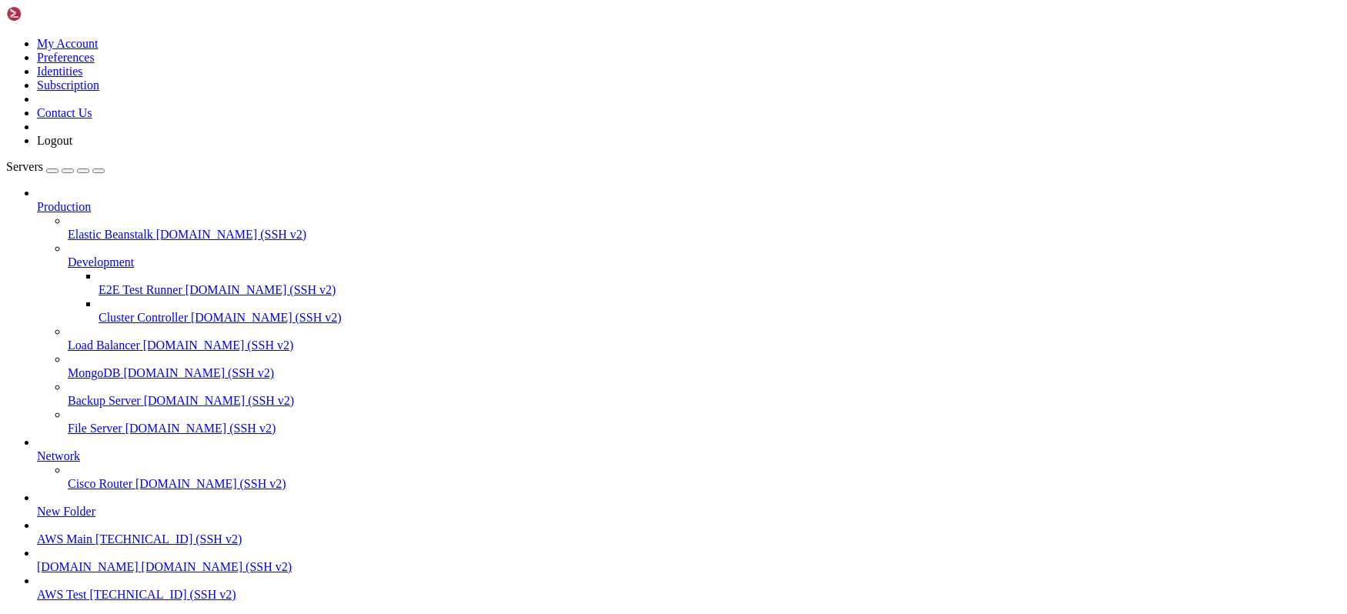
drag, startPoint x: 371, startPoint y: 1407, endPoint x: 369, endPoint y: 1417, distance: 10.3
drag, startPoint x: 396, startPoint y: 1379, endPoint x: 434, endPoint y: 1383, distance: 38.0
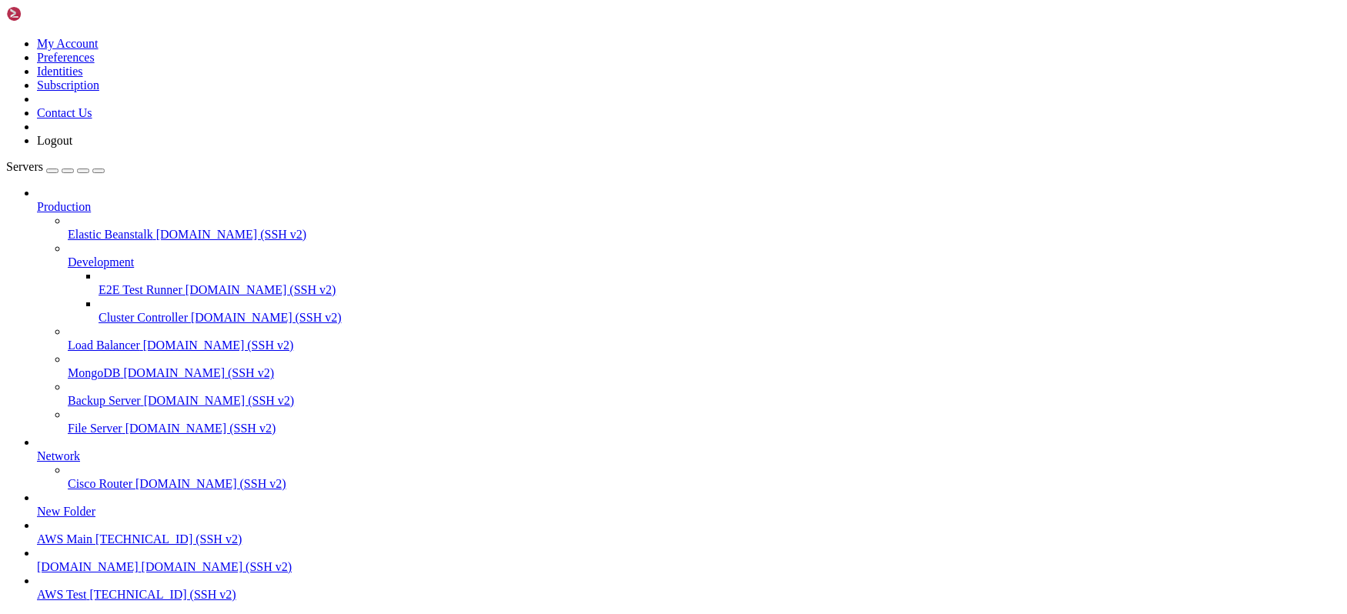
scroll to position [41247, 0]
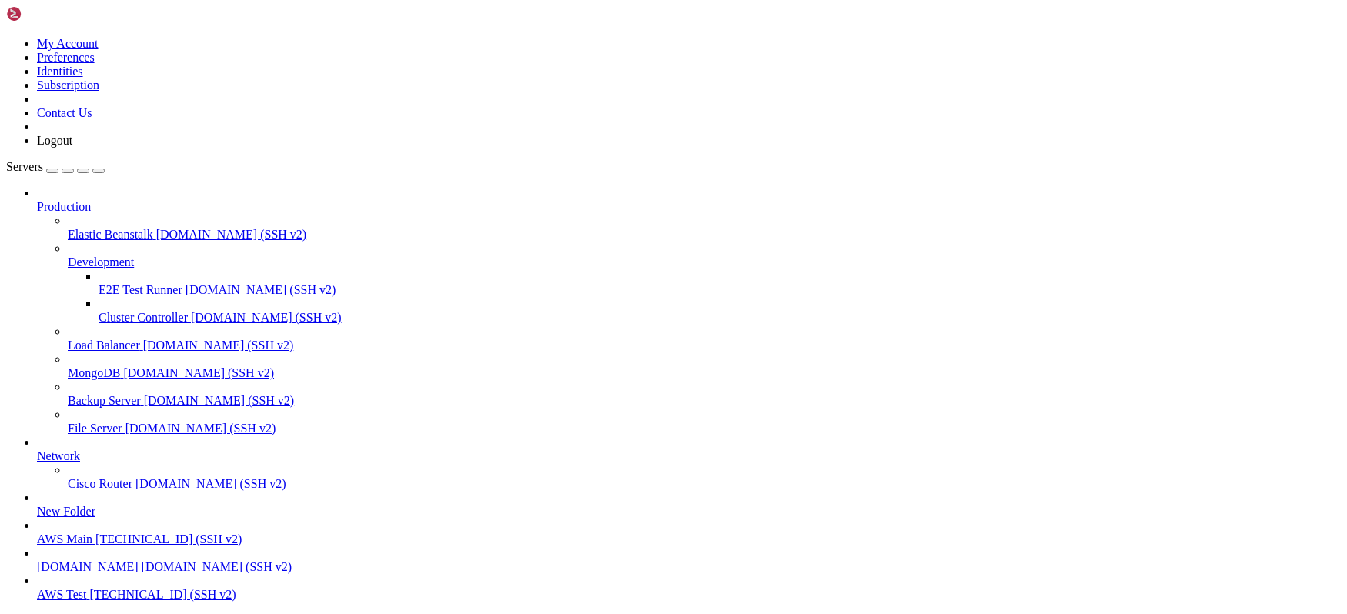
drag, startPoint x: 286, startPoint y: 1400, endPoint x: 391, endPoint y: 1397, distance: 105.5
copy x-row "pm2 logs XNODE:Phil"
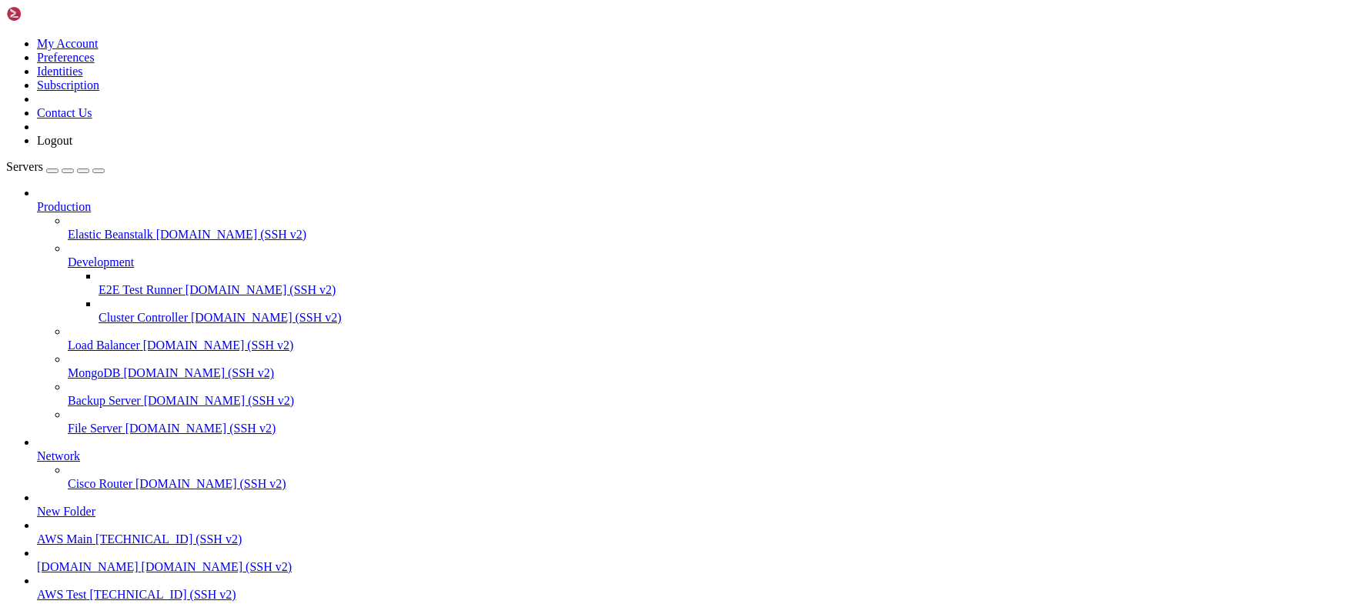
scroll to position [45181, 0]
drag, startPoint x: 284, startPoint y: 1401, endPoint x: 442, endPoint y: 1401, distance: 157.8
copy x-row "pm2 logs XNODE-Auto:Phil"
